Goal: Information Seeking & Learning: Learn about a topic

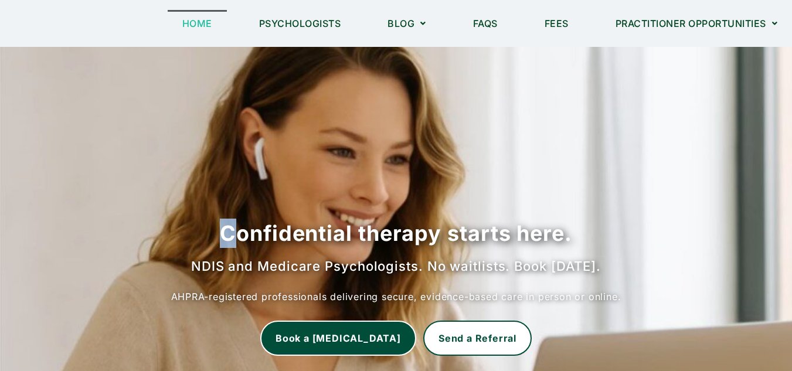
click at [195, 128] on section "Confidential therapy starts here. NDIS and Medicare Psychologists. No waitlists…" at bounding box center [396, 232] width 792 height 371
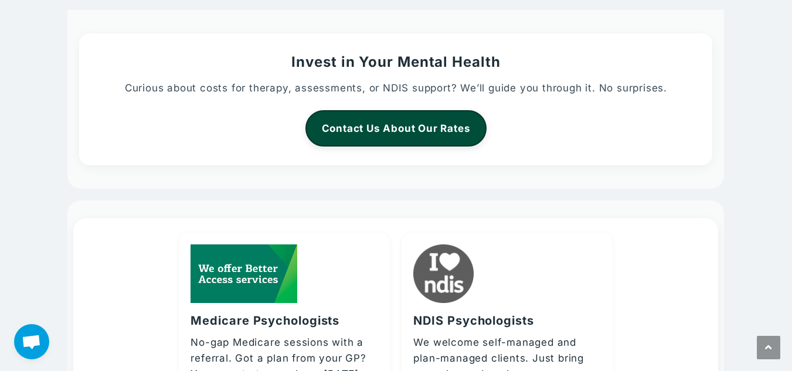
scroll to position [2123, 0]
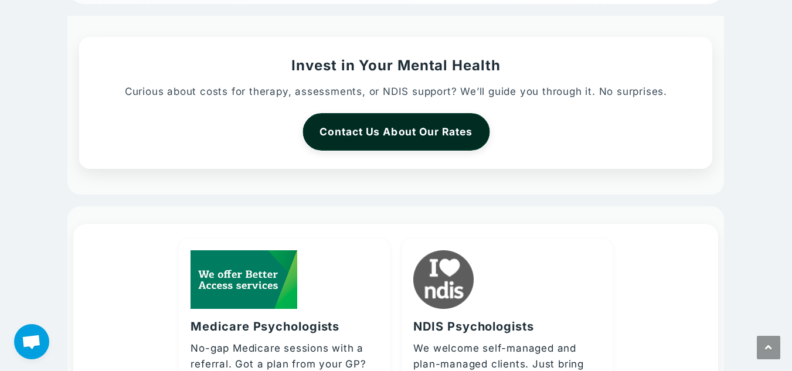
click at [376, 132] on link "Contact Us About Our Rates" at bounding box center [395, 132] width 187 height 38
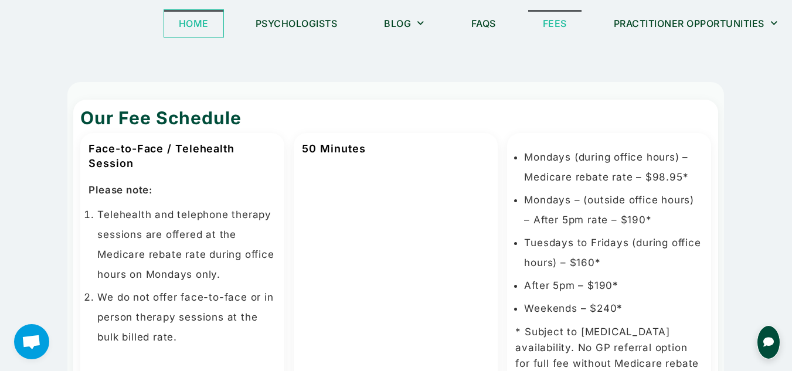
click at [196, 14] on link "Home" at bounding box center [193, 23] width 59 height 27
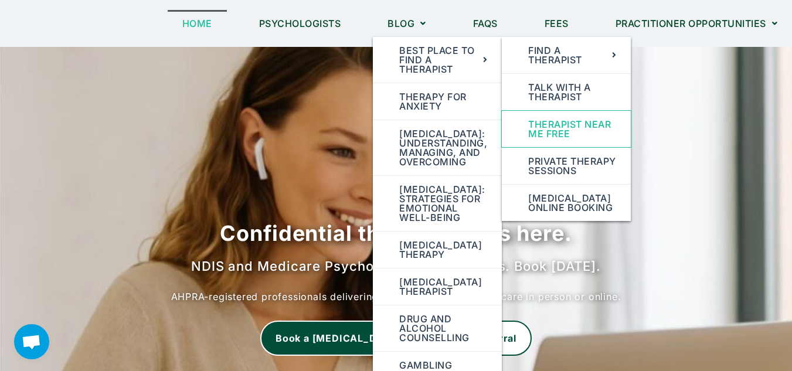
click at [553, 130] on link "Therapist Near Me Free" at bounding box center [566, 129] width 129 height 36
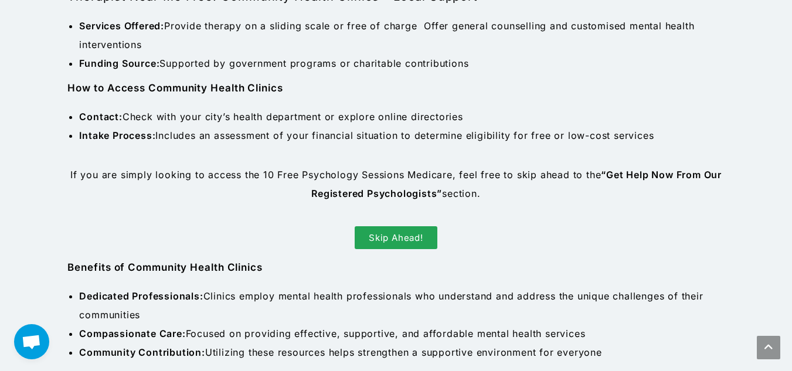
scroll to position [489, 0]
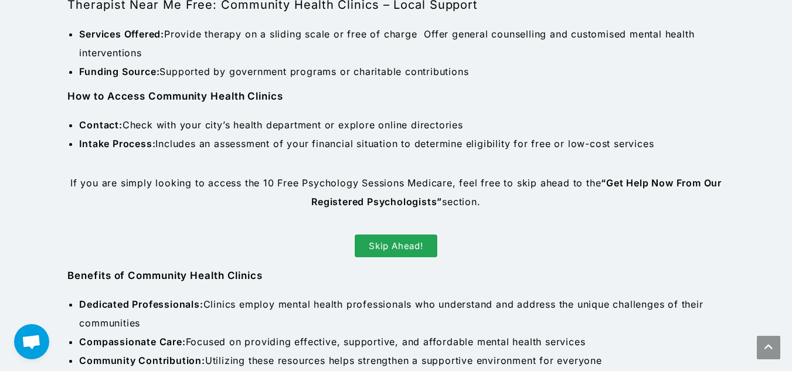
click at [401, 243] on span "Skip Ahead!" at bounding box center [396, 245] width 55 height 9
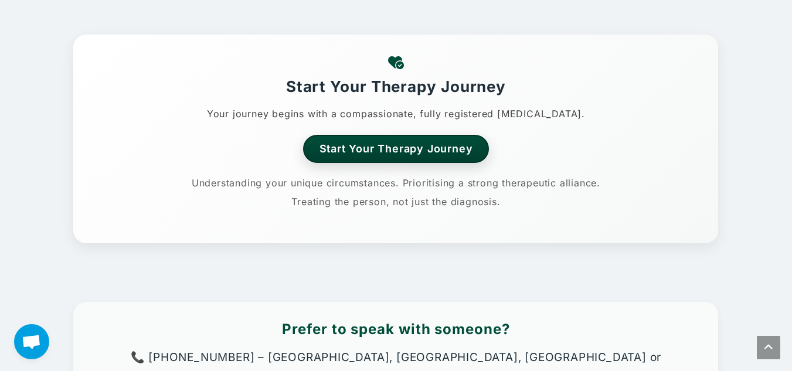
scroll to position [3964, 0]
